Goal: Use online tool/utility

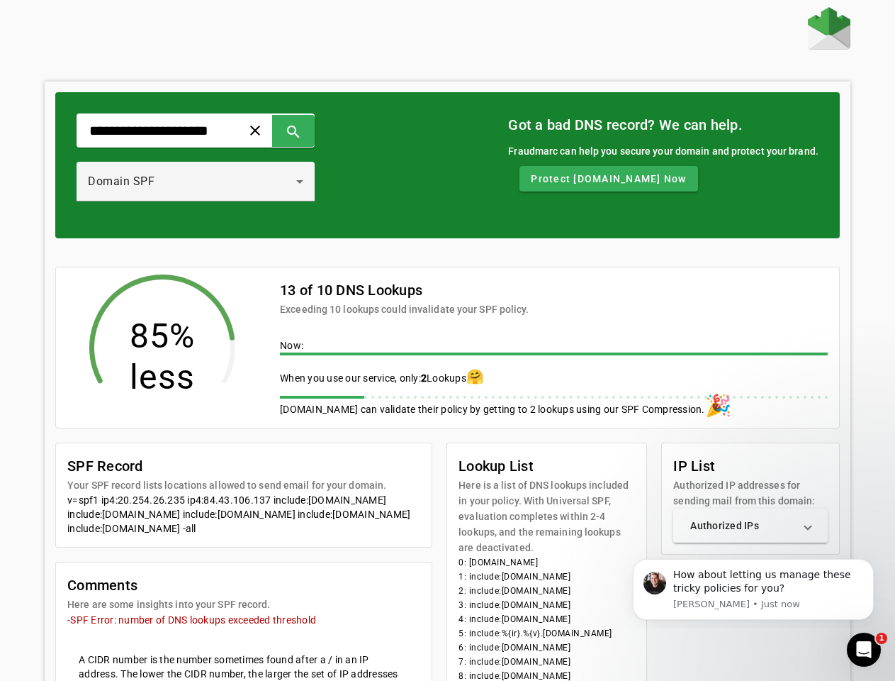
click at [272, 130] on span at bounding box center [255, 130] width 34 height 34
click at [311, 130] on span at bounding box center [294, 130] width 34 height 34
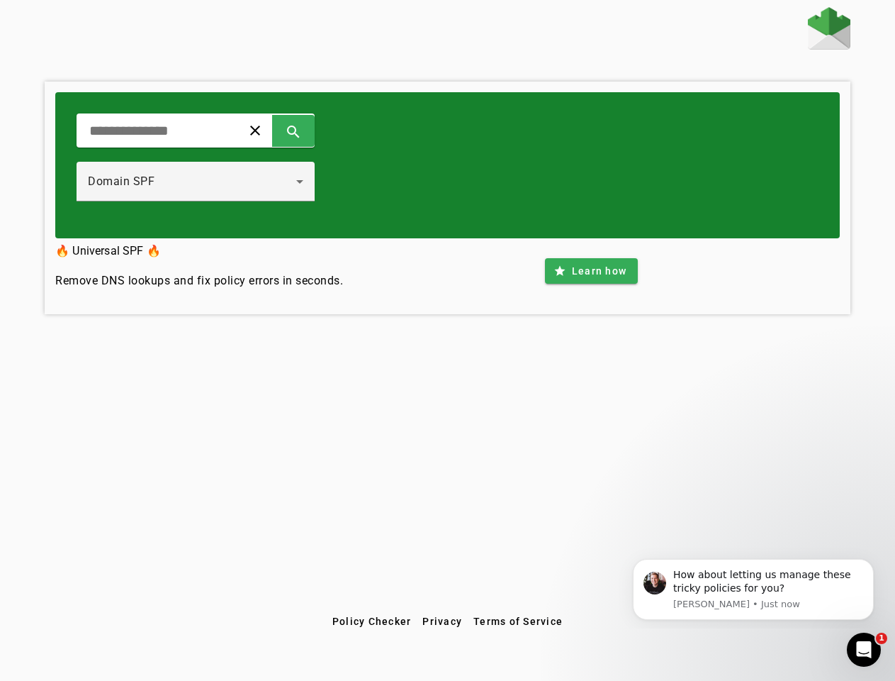
click at [206, 182] on div "Domain SPF" at bounding box center [192, 181] width 208 height 17
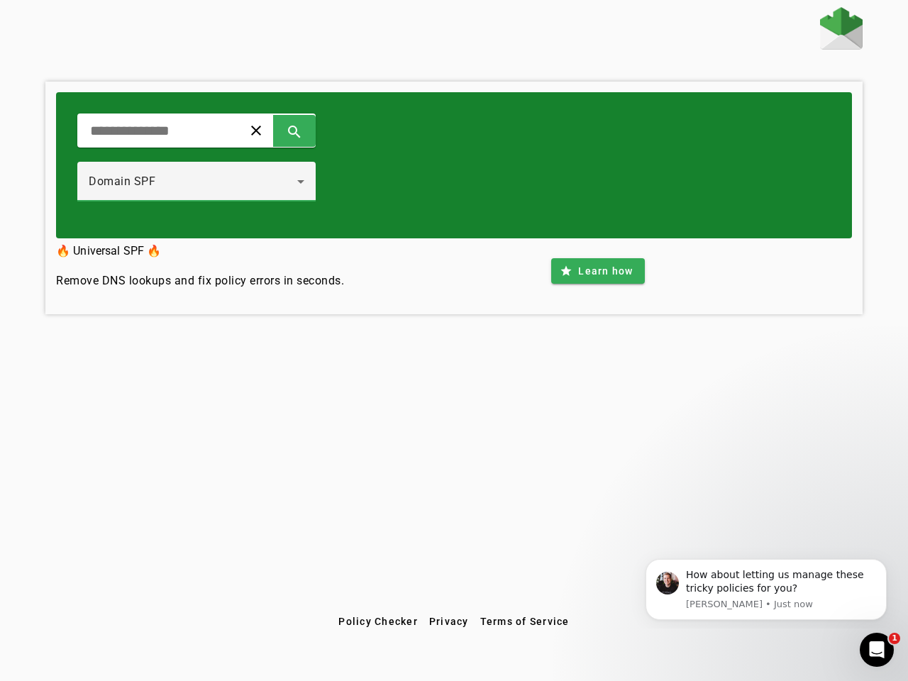
click at [632, 179] on div "clear search Domain SPF" at bounding box center [454, 165] width 796 height 146
click at [781, 525] on div "clear search Domain SPF 🔥 Universal SPF 🔥 Remove DNS lookups and fix policy err…" at bounding box center [454, 307] width 908 height 601
click at [754, 589] on div "How about letting us manage these tricky policies for you?" at bounding box center [781, 582] width 190 height 28
click at [877, 562] on div "clear search Domain SPF 🔥 Universal SPF 🔥 Remove DNS lookups and fix policy err…" at bounding box center [454, 307] width 908 height 601
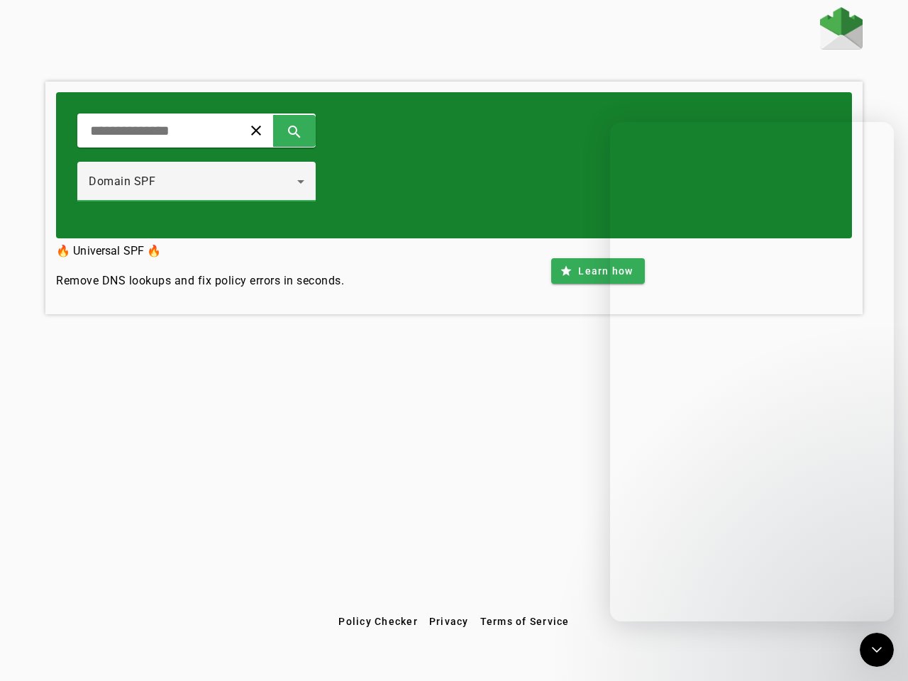
click at [864, 649] on div "Close Intercom Messenger" at bounding box center [876, 649] width 34 height 34
